Goal: Information Seeking & Learning: Check status

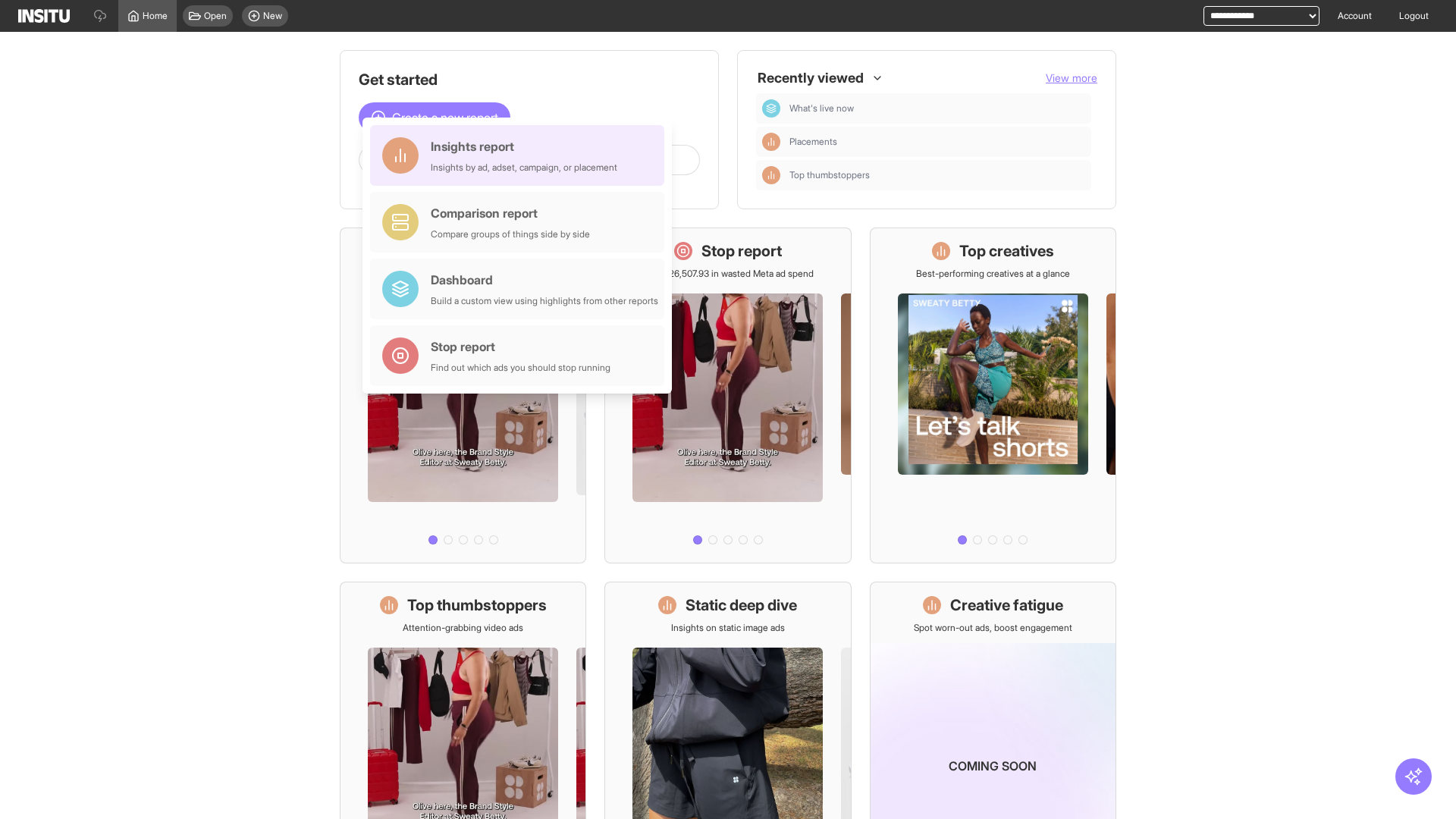
click at [521, 155] on div "Insights report Insights by ad, adset, campaign, or placement" at bounding box center [523, 155] width 186 height 37
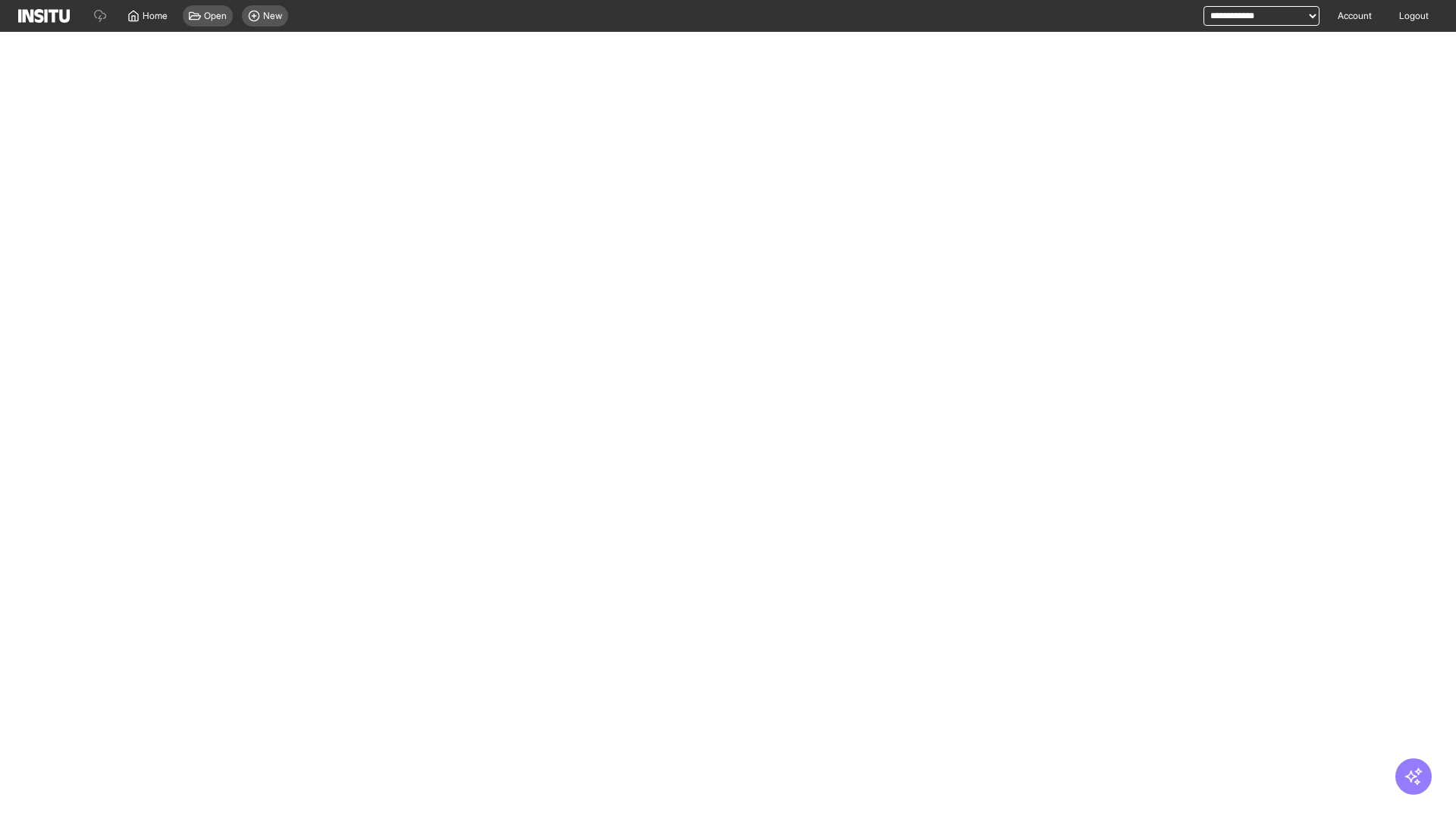
select select "**"
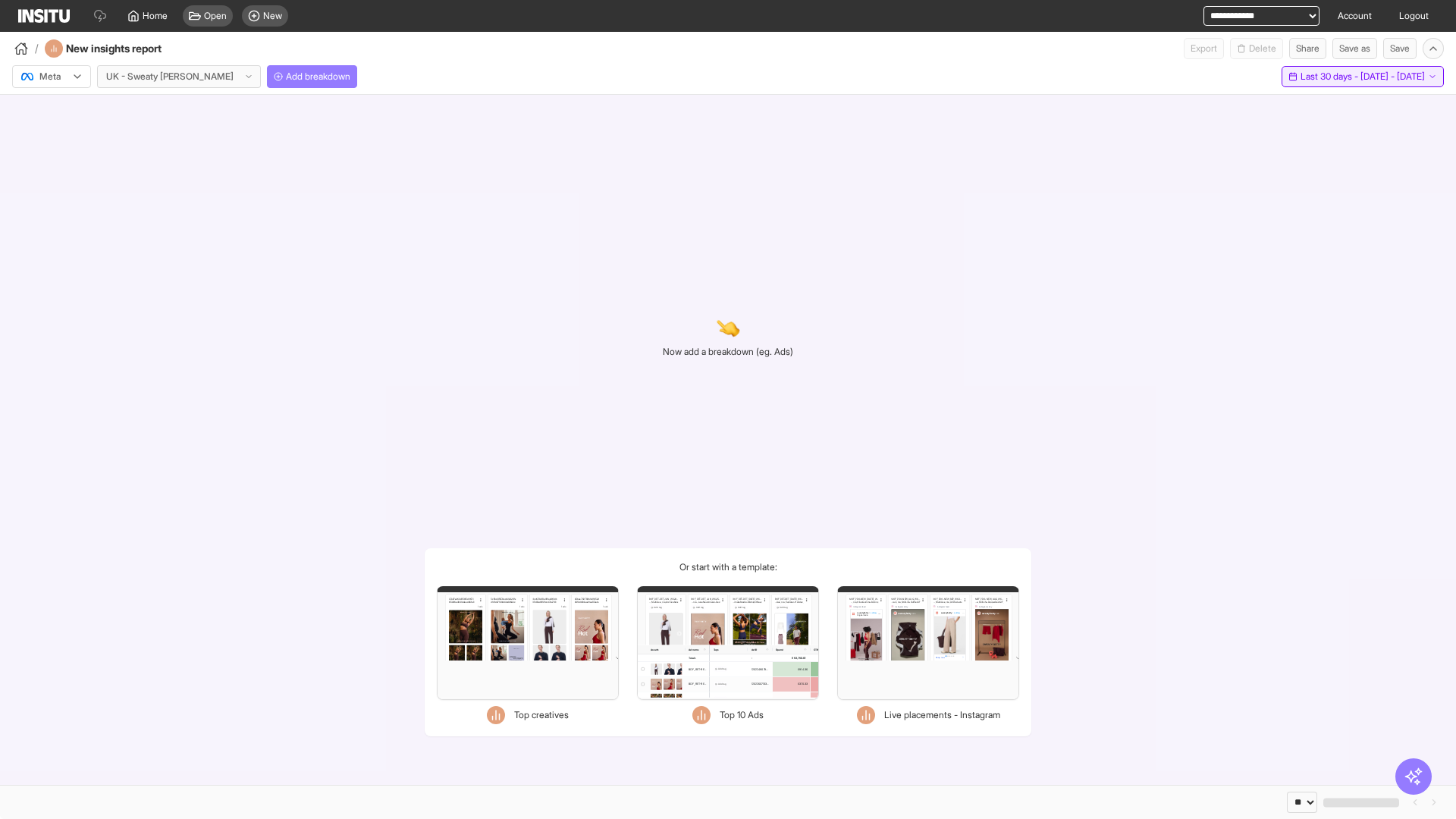
click at [1332, 77] on span "Last 30 days - [DATE] - [DATE]" at bounding box center [1362, 76] width 124 height 12
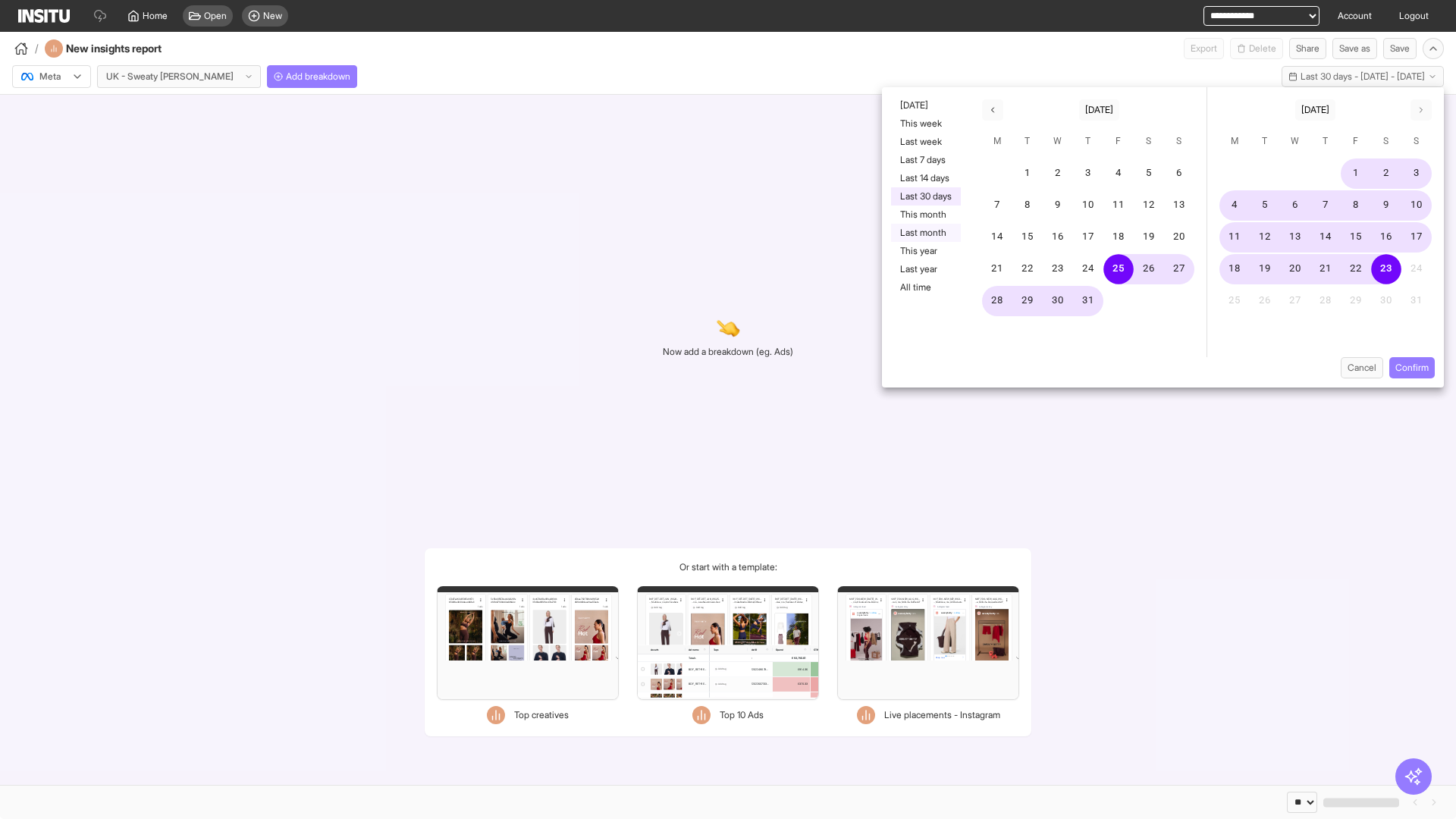
click at [925, 233] on button "Last month" at bounding box center [925, 232] width 70 height 18
